Goal: Information Seeking & Learning: Understand process/instructions

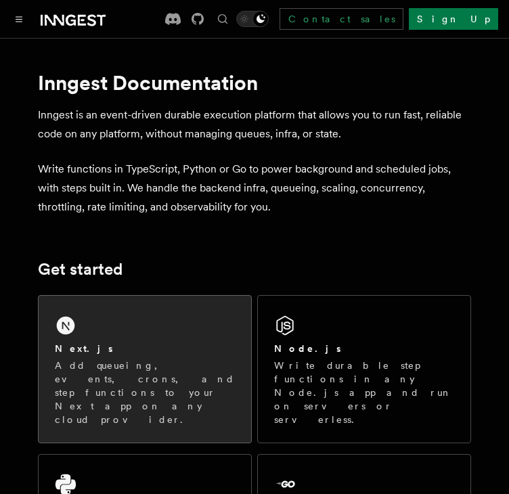
click at [76, 328] on icon at bounding box center [66, 325] width 22 height 22
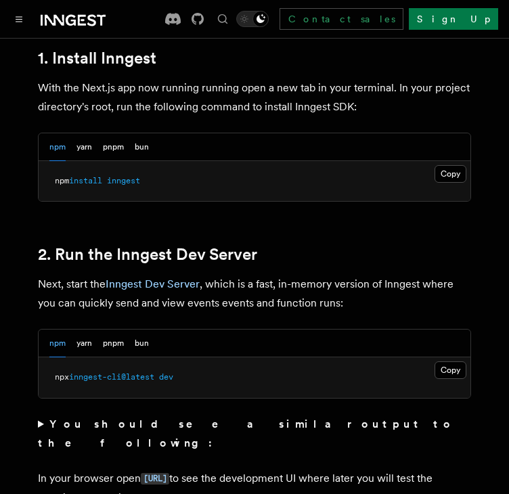
scroll to position [811, 0]
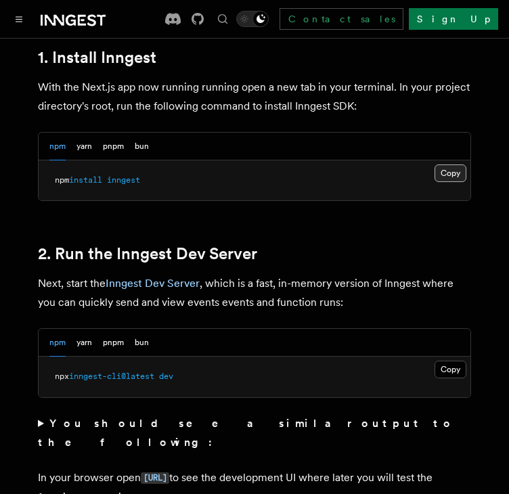
click at [440, 164] on button "Copy Copied" at bounding box center [450, 173] width 32 height 18
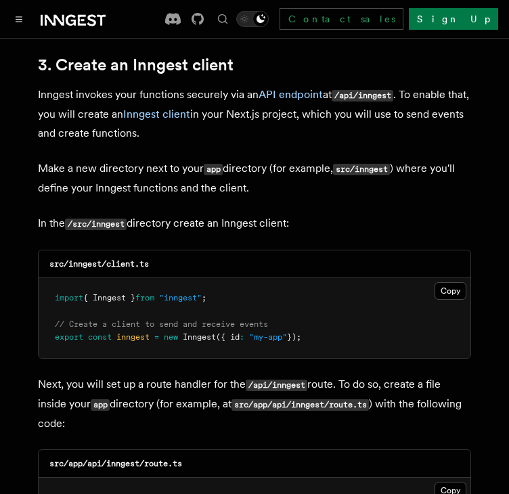
scroll to position [1601, 0]
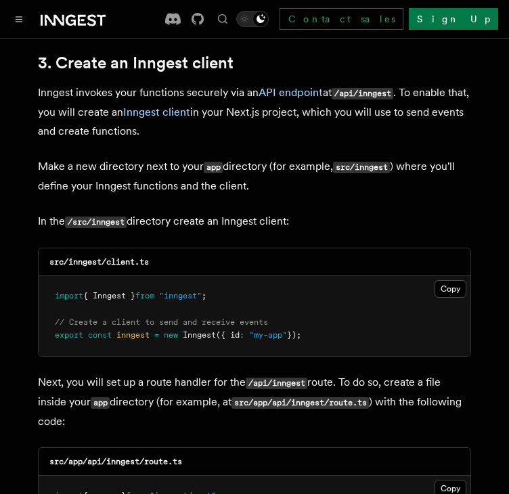
click at [89, 257] on code "src/inngest/client.ts" at bounding box center [98, 261] width 99 height 9
copy code "inngest"
click at [128, 257] on code "src/inngest/client.ts" at bounding box center [98, 261] width 99 height 9
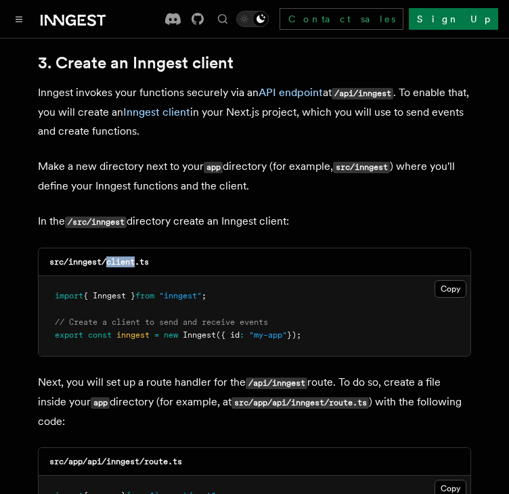
copy code "client"
click at [441, 280] on button "Copy Copied" at bounding box center [450, 289] width 32 height 18
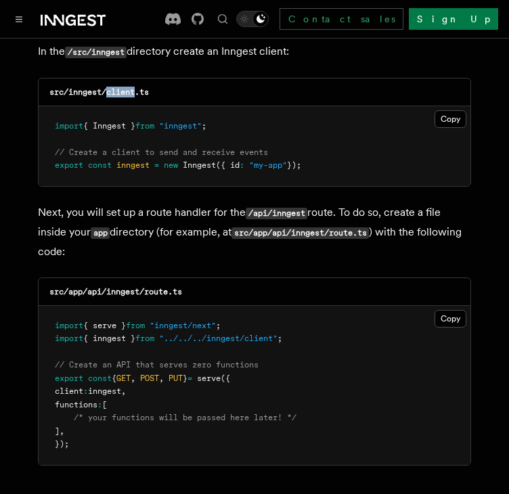
scroll to position [1774, 0]
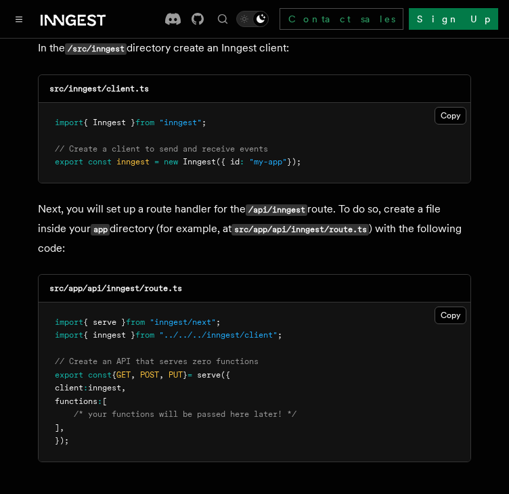
click at [97, 283] on code "src/app/api/inngest/route.ts" at bounding box center [115, 287] width 133 height 9
drag, startPoint x: 144, startPoint y: 254, endPoint x: 89, endPoint y: 252, distance: 54.8
click at [89, 283] on code "src/app/api/inngest/route.ts" at bounding box center [115, 287] width 133 height 9
copy code "api/inngest/"
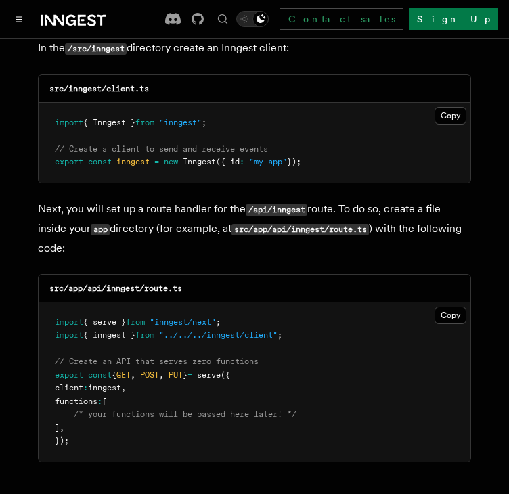
click at [158, 283] on code "src/app/api/inngest/route.ts" at bounding box center [115, 287] width 133 height 9
copy code "route"
click at [456, 306] on button "Copy Copied" at bounding box center [450, 315] width 32 height 18
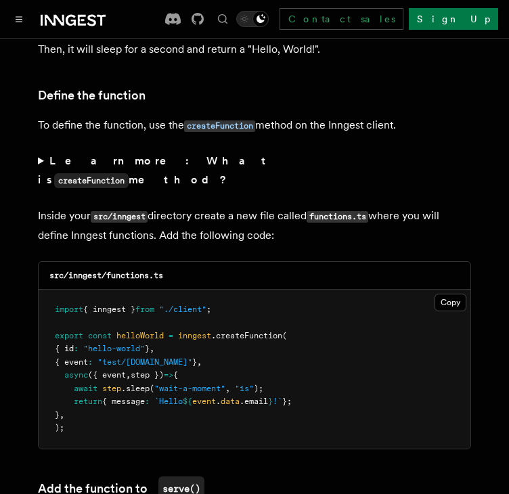
scroll to position [2307, 0]
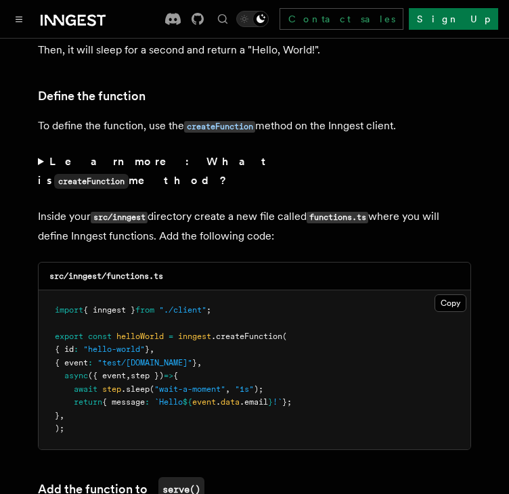
click at [135, 271] on code "src/inngest/functions.ts" at bounding box center [106, 275] width 114 height 9
copy code "functions"
click at [461, 294] on button "Copy Copied" at bounding box center [450, 303] width 32 height 18
click at [193, 305] on span ""./client"" at bounding box center [182, 309] width 47 height 9
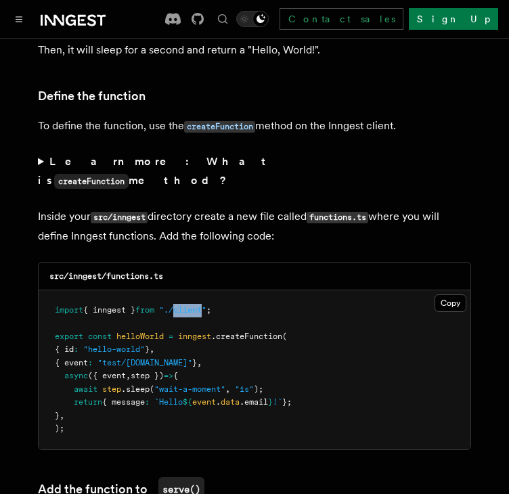
click at [193, 305] on span ""./client"" at bounding box center [182, 309] width 47 height 9
copy code "import { inngest } from "./client" ;"
